Goal: Transaction & Acquisition: Purchase product/service

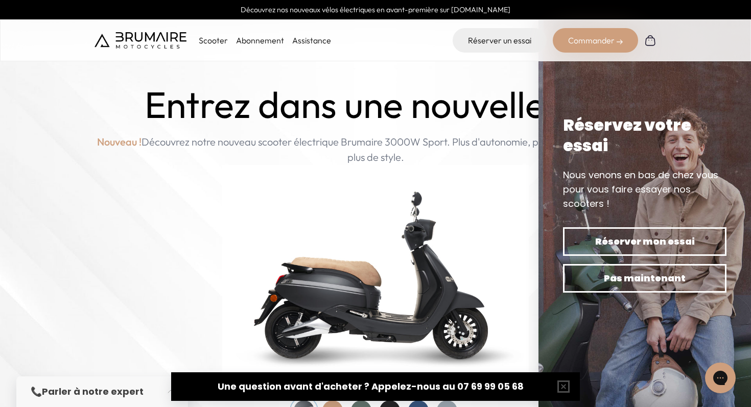
click at [258, 40] on link "Abonnement" at bounding box center [260, 40] width 48 height 10
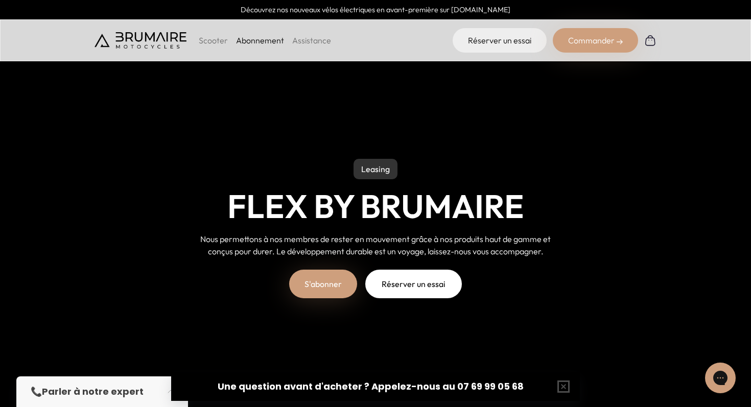
click at [214, 38] on p "Scooter" at bounding box center [213, 40] width 29 height 12
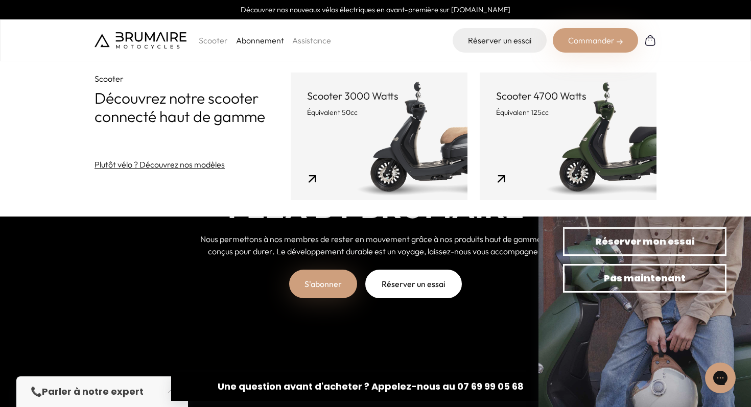
click at [256, 43] on link "Abonnement" at bounding box center [260, 40] width 48 height 10
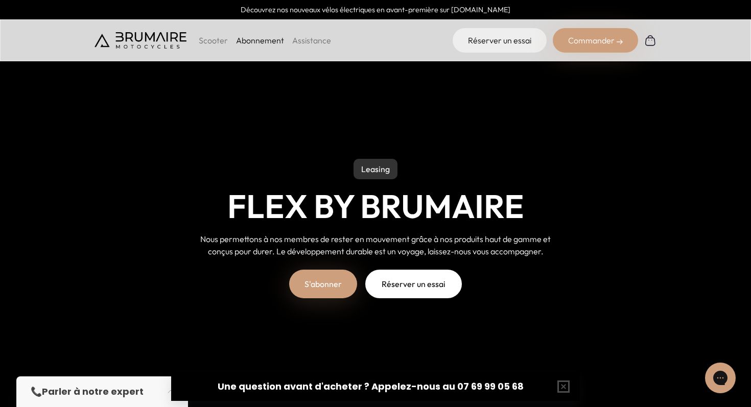
click at [322, 283] on link "S'abonner" at bounding box center [323, 284] width 68 height 29
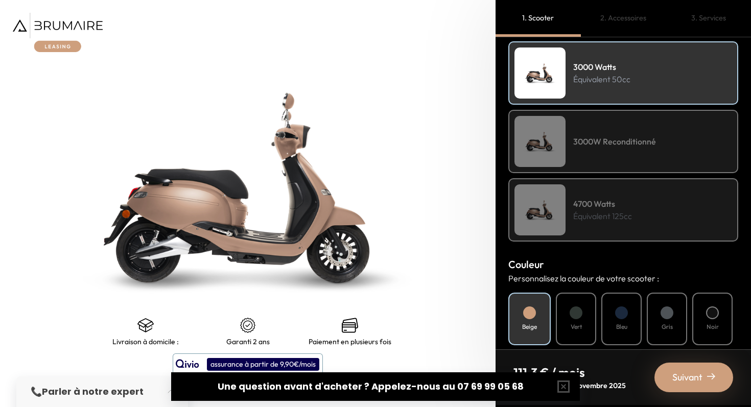
scroll to position [161, 0]
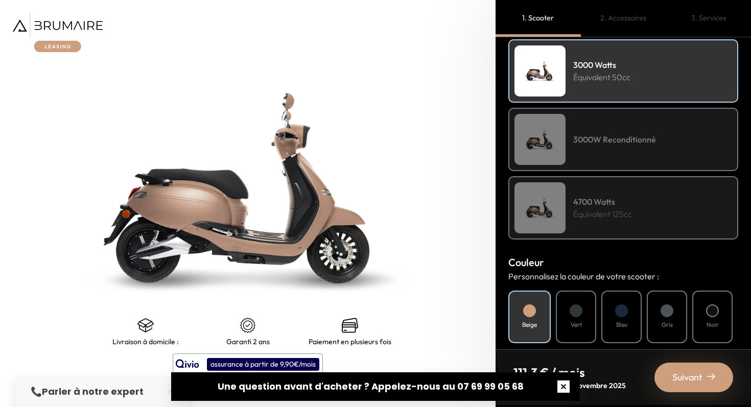
click at [565, 388] on button "button" at bounding box center [563, 386] width 33 height 33
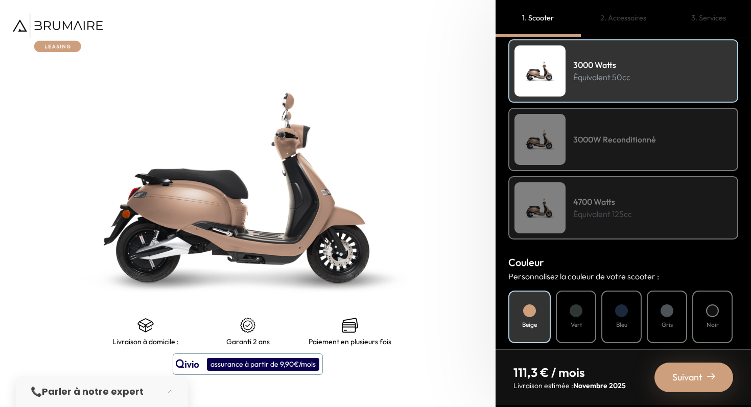
click at [708, 321] on h4 "Noir" at bounding box center [713, 324] width 12 height 9
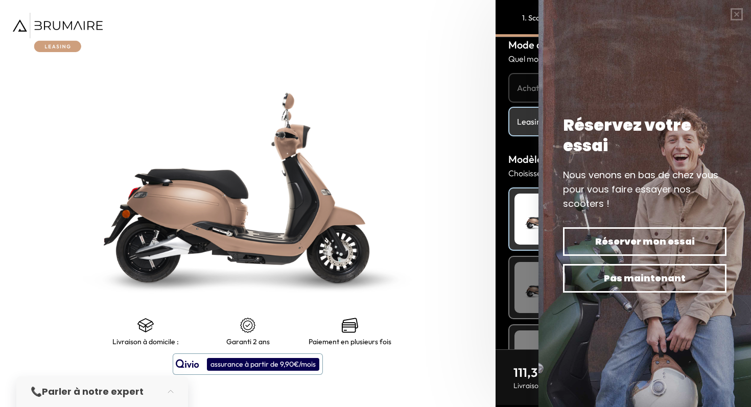
scroll to position [0, 0]
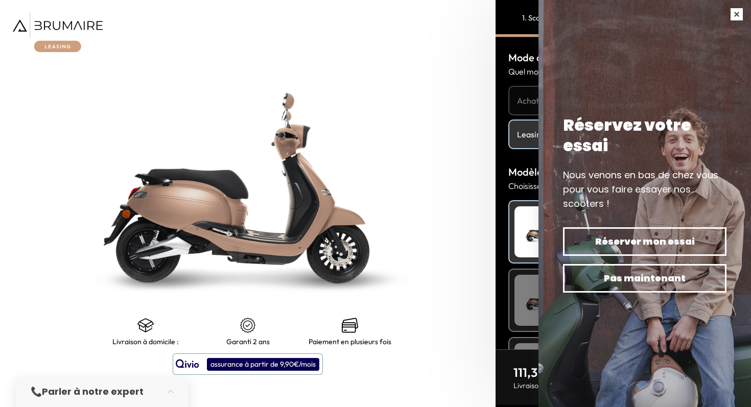
click at [731, 19] on button "button" at bounding box center [736, 14] width 29 height 29
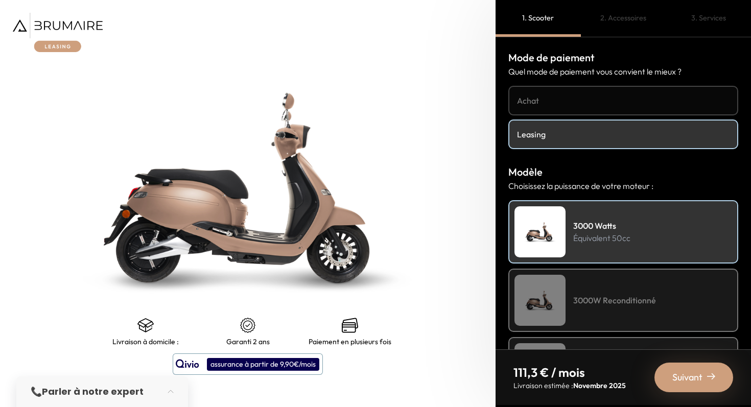
click at [593, 93] on link "Achat" at bounding box center [623, 101] width 230 height 30
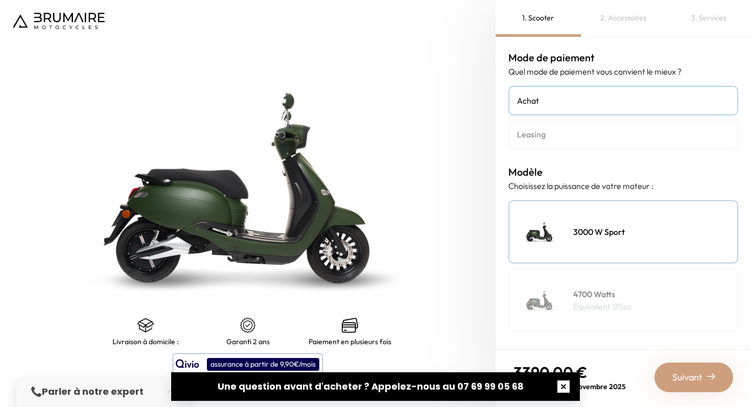
click at [567, 388] on button "button" at bounding box center [563, 386] width 33 height 33
